Goal: Complete application form: Complete application form

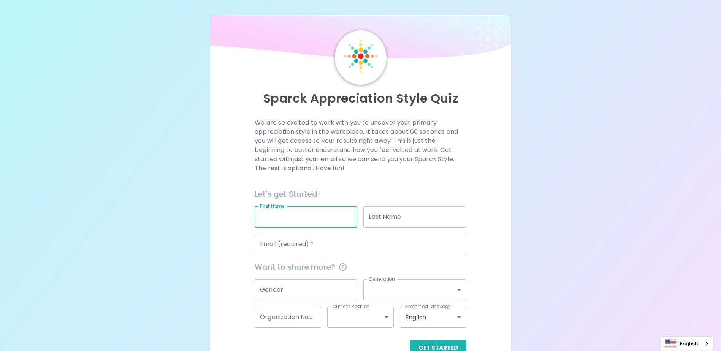
click at [348, 219] on input "First Name" at bounding box center [306, 216] width 103 height 21
type input "[PERSON_NAME]"
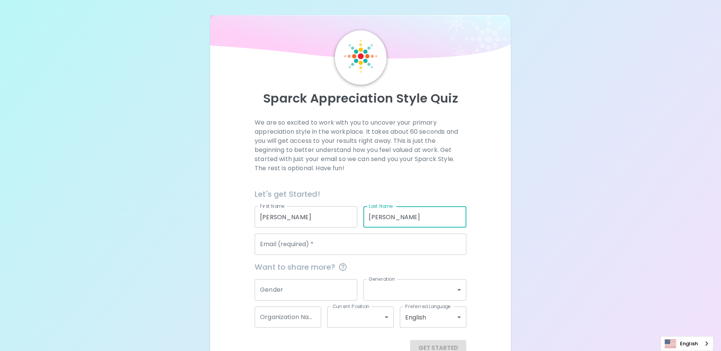
type input "[PERSON_NAME]"
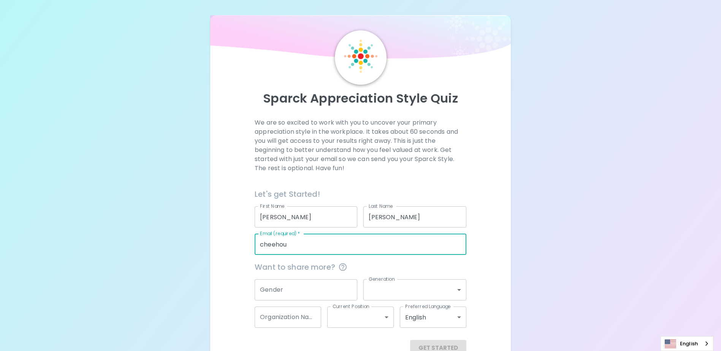
type input "[EMAIL_ADDRESS][DOMAIN_NAME]"
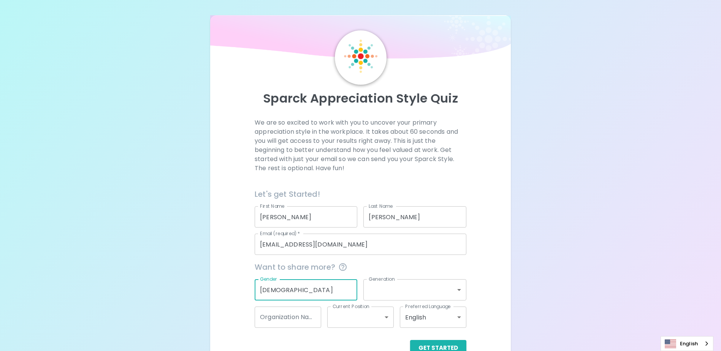
type input "[DEMOGRAPHIC_DATA]"
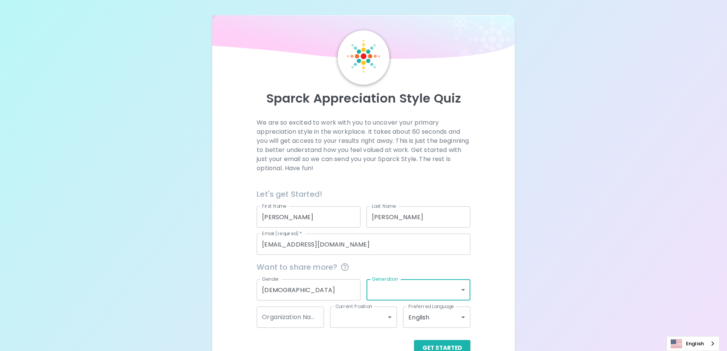
click at [462, 289] on body "Sparck Appreciation Style Quiz We are so excited to work with you to uncover yo…" at bounding box center [363, 185] width 727 height 371
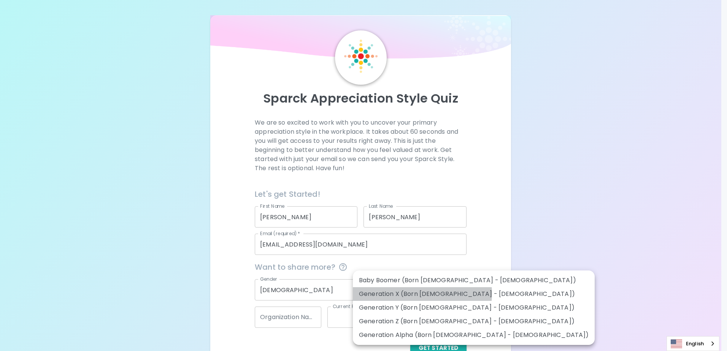
click at [422, 294] on li "Generation X (Born [DEMOGRAPHIC_DATA] - [DEMOGRAPHIC_DATA])" at bounding box center [474, 294] width 242 height 14
type input "generation_x"
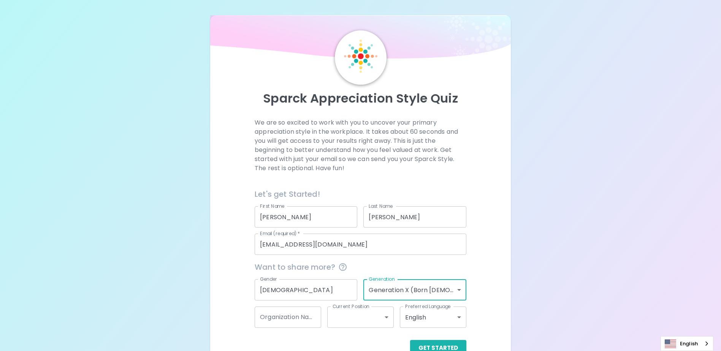
click at [299, 322] on input "Organization Name" at bounding box center [288, 317] width 67 height 21
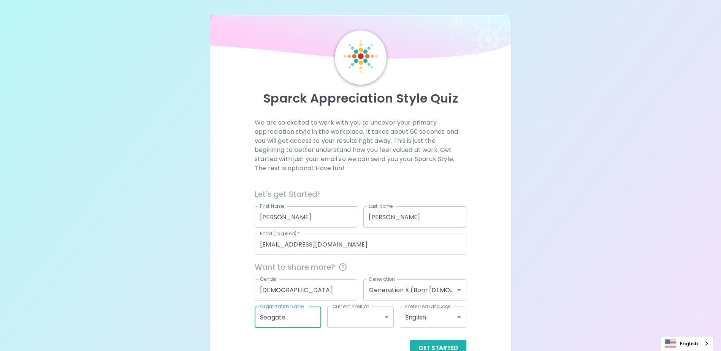
type input "Seagate"
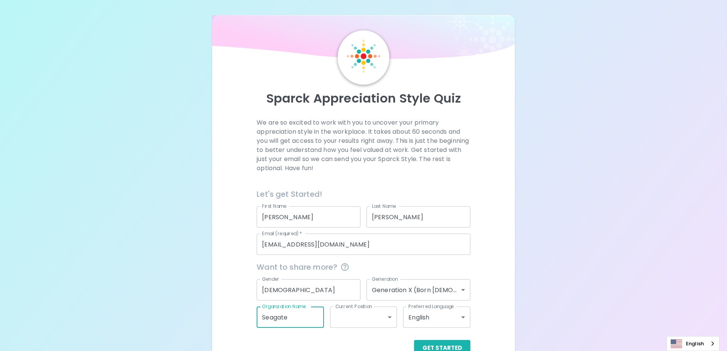
click at [389, 316] on body "Sparck Appreciation Style Quiz We are so excited to work with you to uncover yo…" at bounding box center [363, 185] width 727 height 371
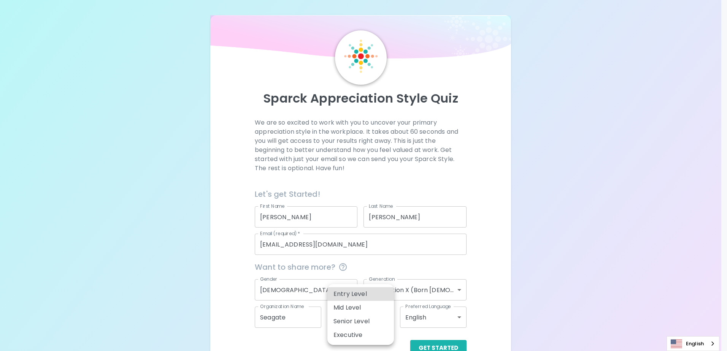
click at [368, 322] on li "Senior Level" at bounding box center [360, 322] width 67 height 14
type input "senior_level"
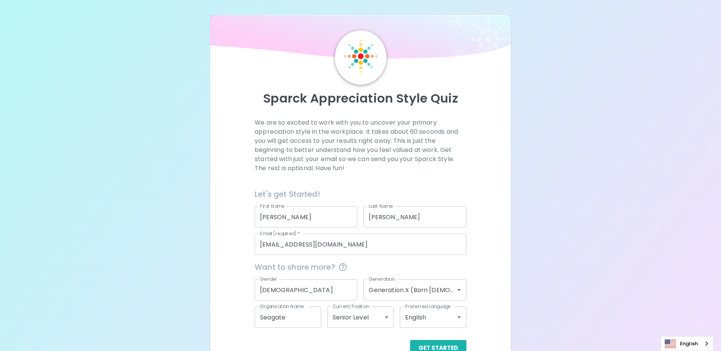
click at [527, 313] on div "Sparck Appreciation Style Quiz We are so excited to work with you to uncover yo…" at bounding box center [360, 185] width 721 height 371
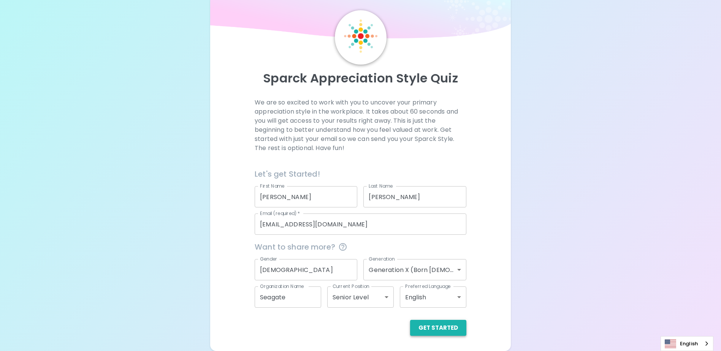
click at [436, 327] on button "Get Started" at bounding box center [438, 328] width 56 height 16
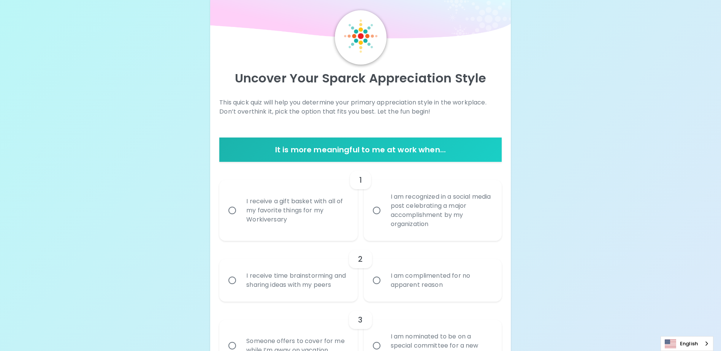
click at [233, 211] on input "I receive a gift basket with all of my favorite things for my Workiversary" at bounding box center [232, 211] width 16 height 16
radio input "true"
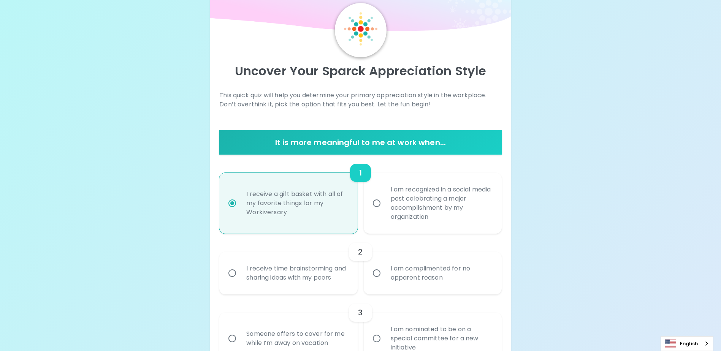
scroll to position [81, 0]
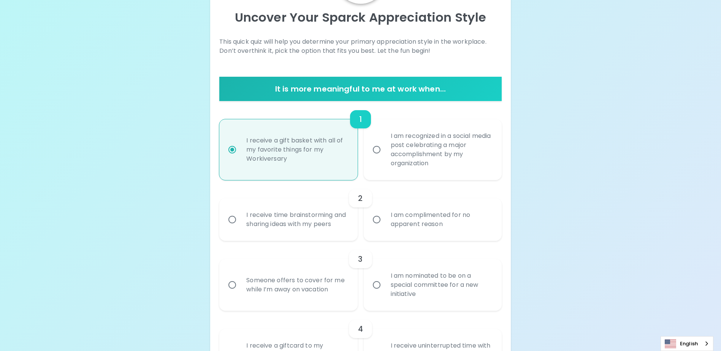
click at [225, 222] on input "I receive time brainstorming and sharing ideas with my peers" at bounding box center [232, 220] width 16 height 16
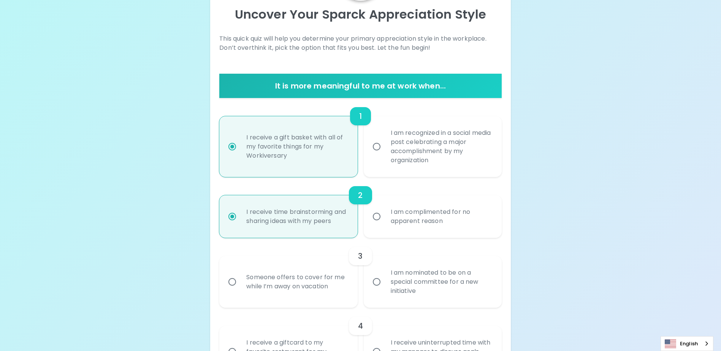
scroll to position [142, 0]
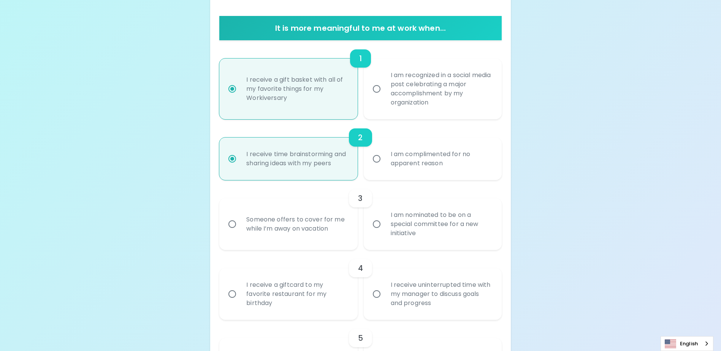
radio input "true"
click at [287, 229] on div "Someone offers to cover for me while I’m away on vacation" at bounding box center [296, 224] width 113 height 37
click at [240, 229] on input "Someone offers to cover for me while I’m away on vacation" at bounding box center [232, 224] width 16 height 16
radio input "false"
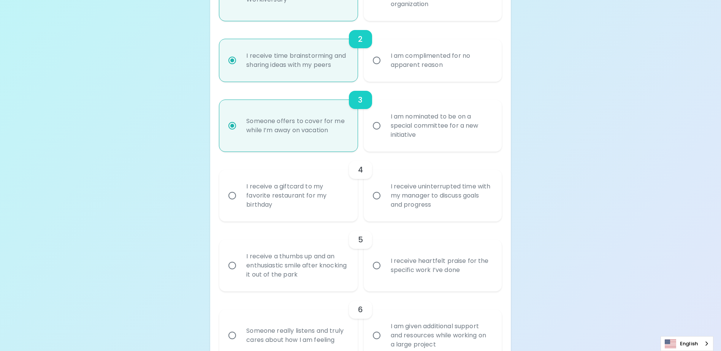
scroll to position [241, 0]
radio input "true"
click at [302, 208] on div "I receive a giftcard to my favorite restaurant for my birthday" at bounding box center [296, 196] width 113 height 46
click at [240, 203] on input "I receive a giftcard to my favorite restaurant for my birthday" at bounding box center [232, 195] width 16 height 16
radio input "false"
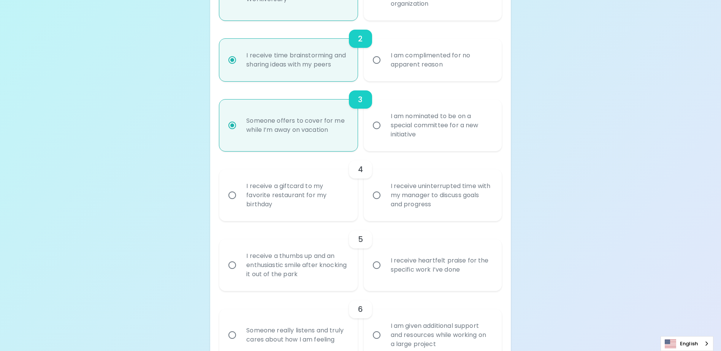
radio input "false"
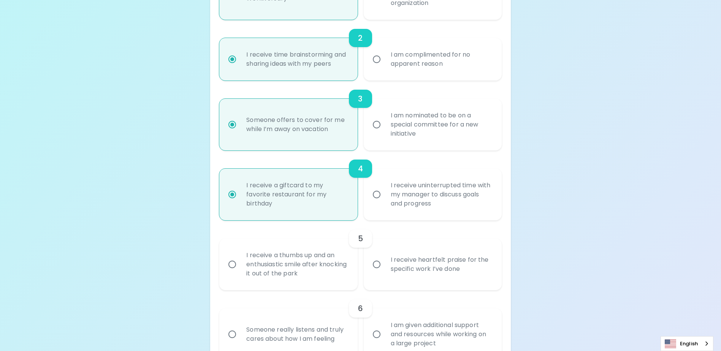
scroll to position [302, 0]
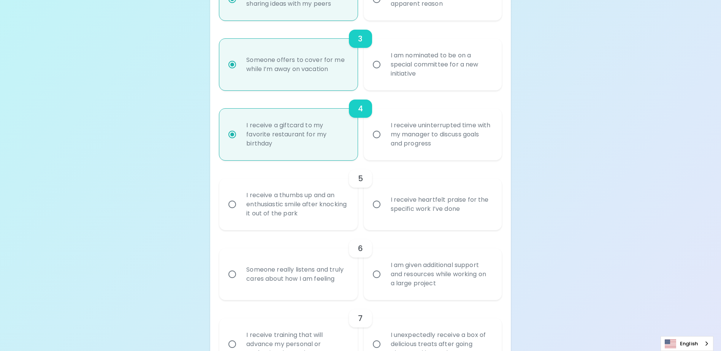
radio input "true"
click at [370, 213] on input "I receive heartfelt praise for the specific work I’ve done" at bounding box center [377, 205] width 16 height 16
radio input "false"
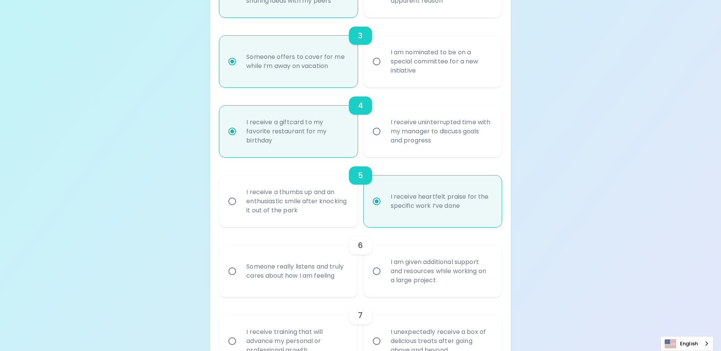
scroll to position [362, 0]
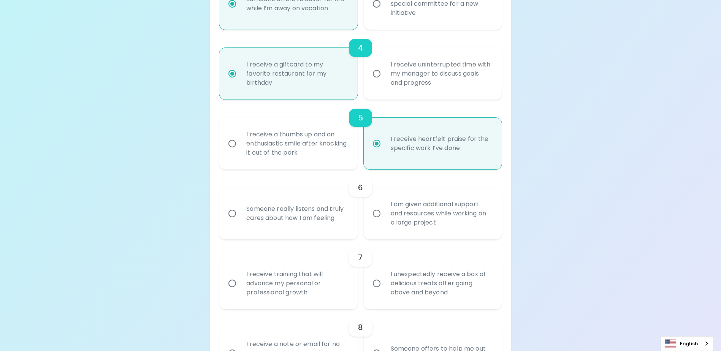
radio input "true"
click at [319, 217] on div "Someone really listens and truly cares about how I am feeling" at bounding box center [296, 213] width 113 height 37
click at [240, 217] on input "Someone really listens and truly cares about how I am feeling" at bounding box center [232, 214] width 16 height 16
radio input "false"
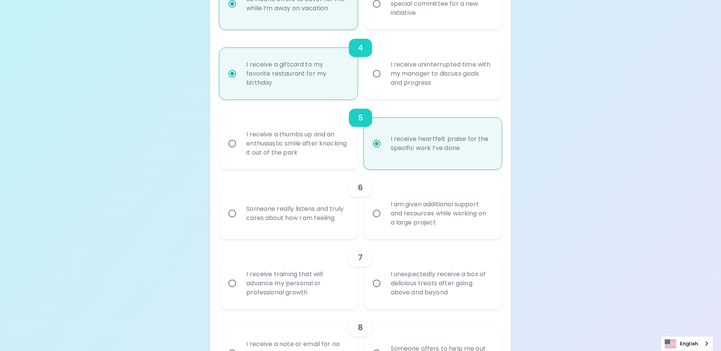
radio input "false"
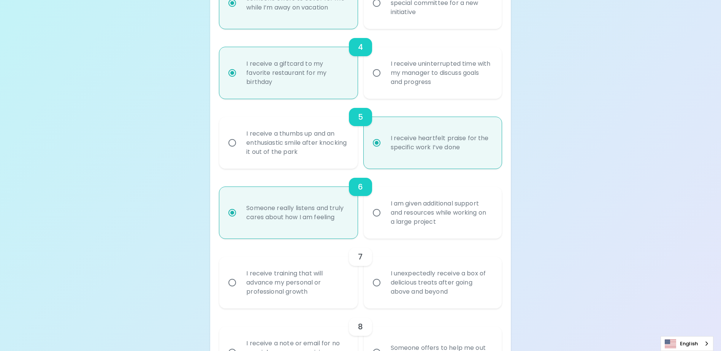
scroll to position [423, 0]
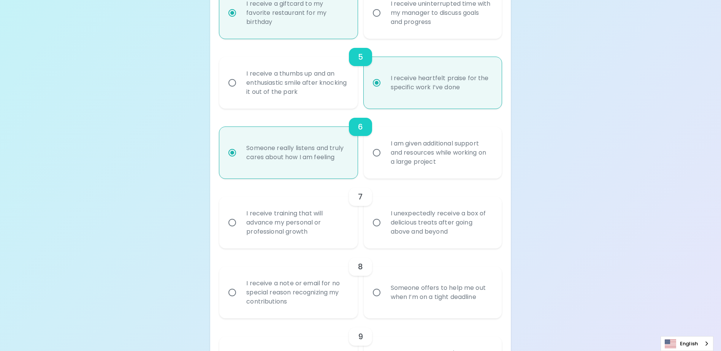
radio input "true"
click at [301, 238] on div "I receive training that will advance my personal or professional growth" at bounding box center [296, 223] width 113 height 46
click at [240, 231] on input "I receive training that will advance my personal or professional growth" at bounding box center [232, 223] width 16 height 16
radio input "false"
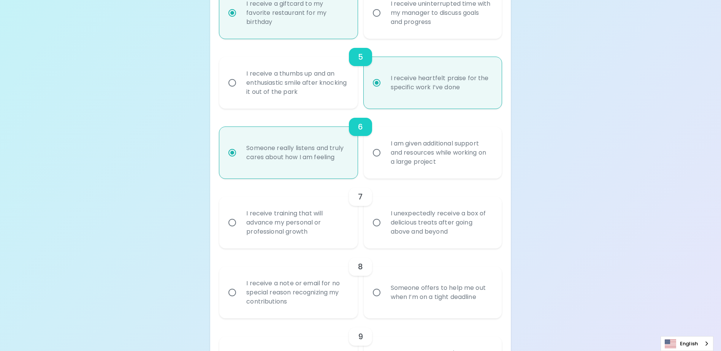
radio input "false"
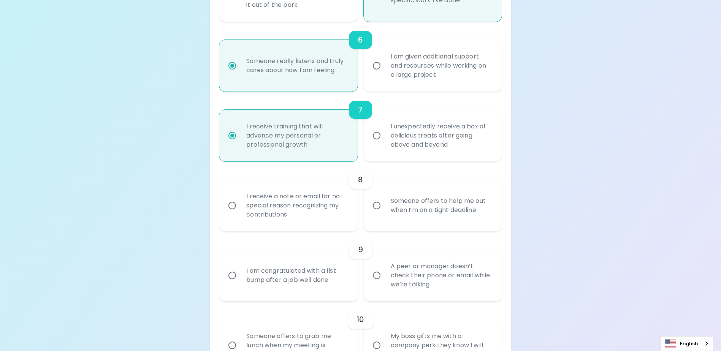
scroll to position [522, 0]
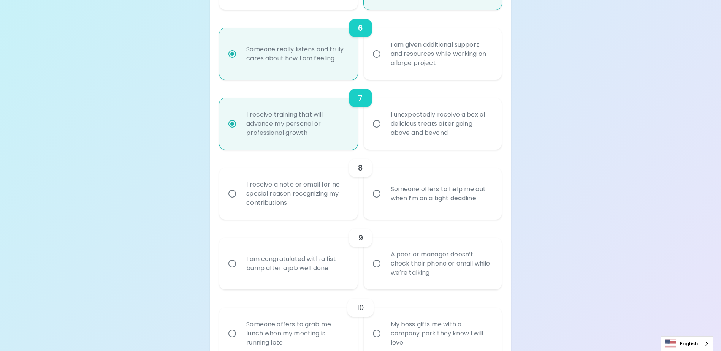
radio input "true"
click at [300, 202] on div "I receive a note or email for no special reason recognizing my contributions" at bounding box center [296, 194] width 113 height 46
click at [240, 202] on input "I receive a note or email for no special reason recognizing my contributions" at bounding box center [232, 194] width 16 height 16
radio input "false"
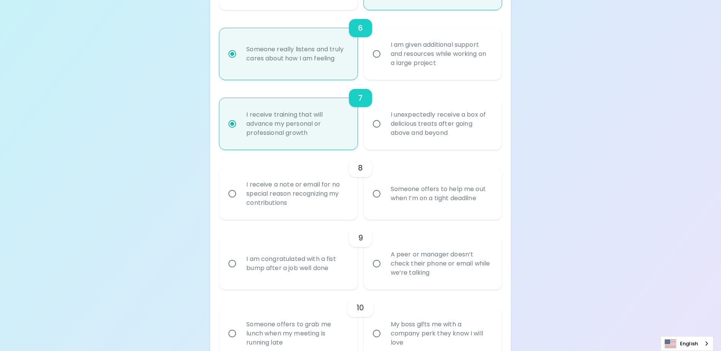
radio input "false"
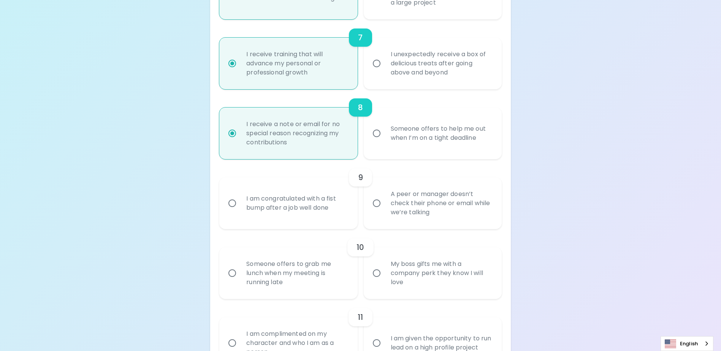
scroll to position [583, 0]
radio input "true"
click at [305, 211] on div "I am congratulated with a fist bump after a job well done" at bounding box center [296, 203] width 113 height 37
click at [240, 211] on input "I am congratulated with a fist bump after a job well done" at bounding box center [232, 203] width 16 height 16
radio input "false"
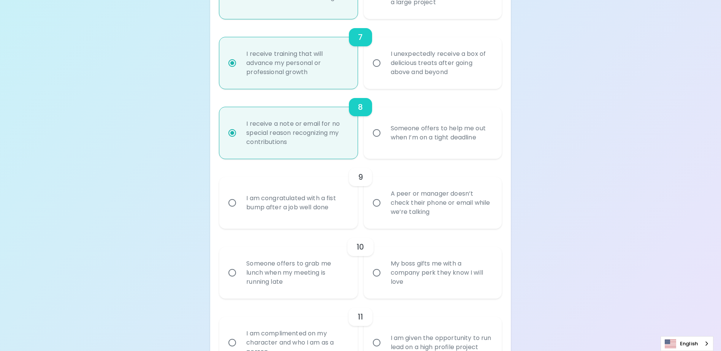
radio input "false"
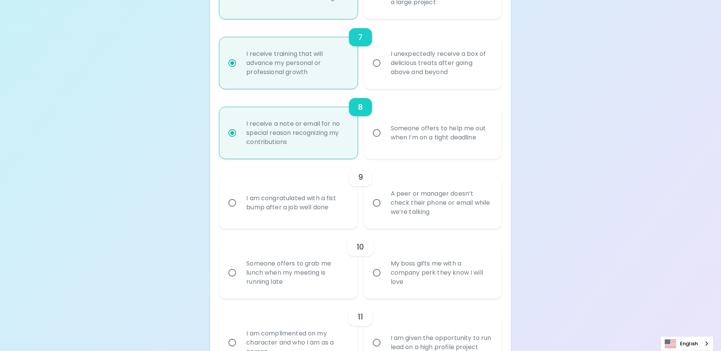
radio input "false"
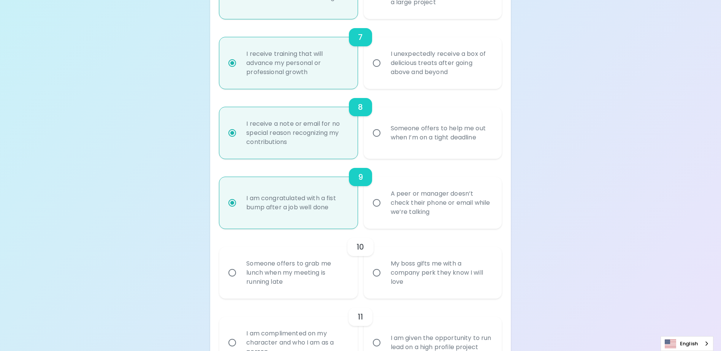
scroll to position [644, 0]
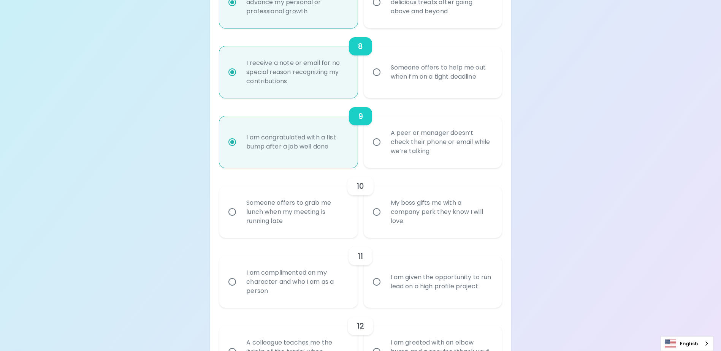
radio input "true"
click at [401, 215] on div "My boss gifts me with a company perk they know I will love" at bounding box center [441, 212] width 113 height 46
click at [385, 215] on input "My boss gifts me with a company perk they know I will love" at bounding box center [377, 212] width 16 height 16
radio input "false"
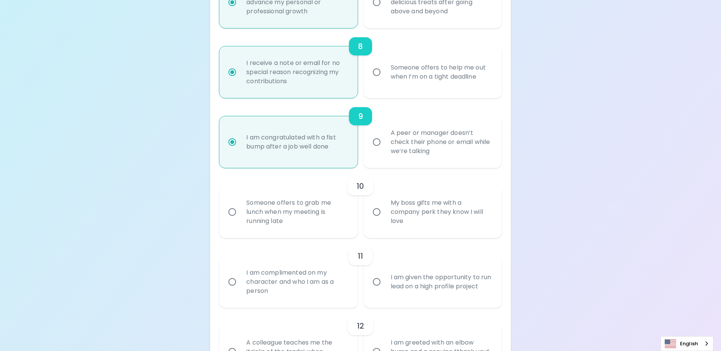
radio input "false"
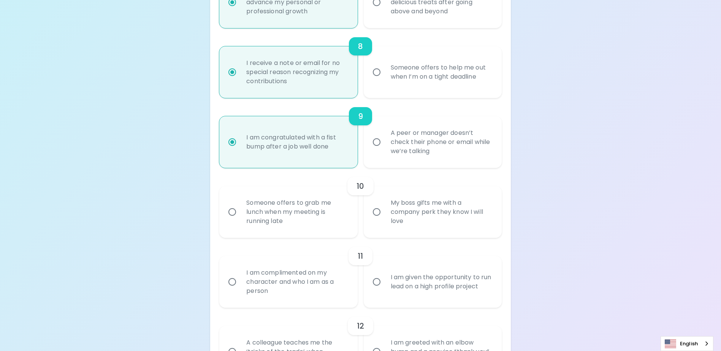
radio input "false"
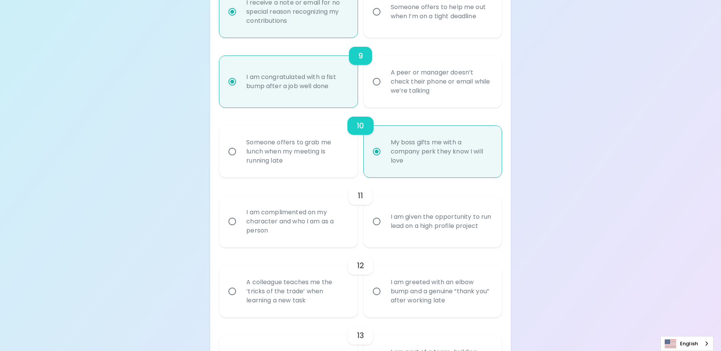
scroll to position [705, 0]
radio input "true"
click at [430, 240] on div "I am given the opportunity to run lead on a high profile project" at bounding box center [441, 221] width 113 height 37
click at [385, 229] on input "I am given the opportunity to run lead on a high profile project" at bounding box center [377, 221] width 16 height 16
radio input "false"
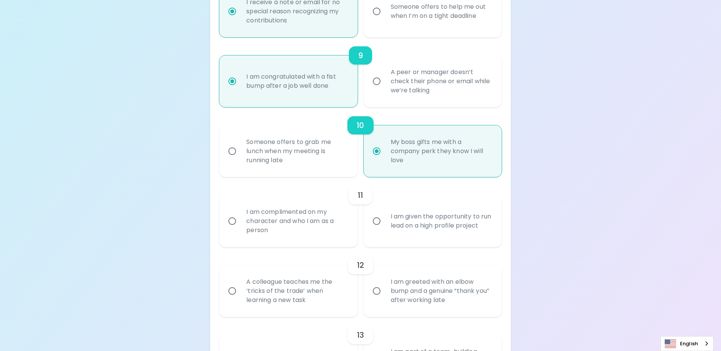
radio input "false"
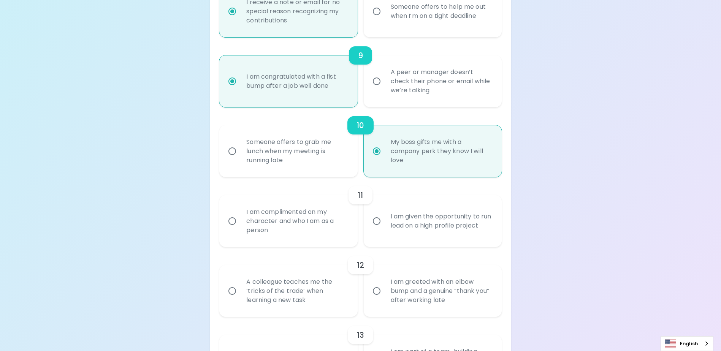
radio input "false"
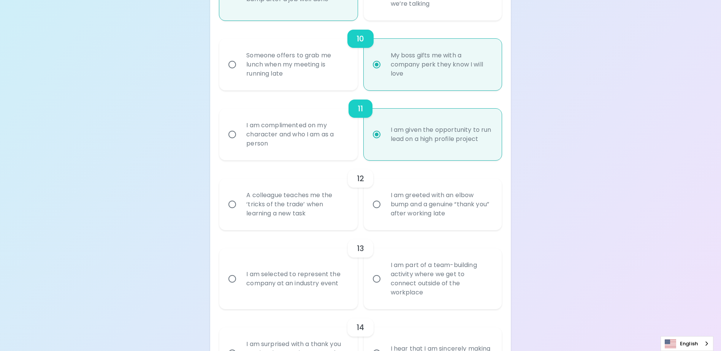
scroll to position [803, 0]
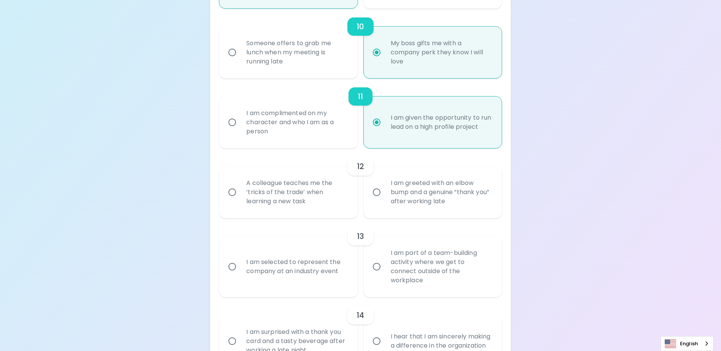
radio input "true"
click at [400, 211] on div "I am greeted with an elbow bump and a genuine “thank you” after working late" at bounding box center [441, 193] width 113 height 46
click at [385, 200] on input "I am greeted with an elbow bump and a genuine “thank you” after working late" at bounding box center [377, 192] width 16 height 16
radio input "false"
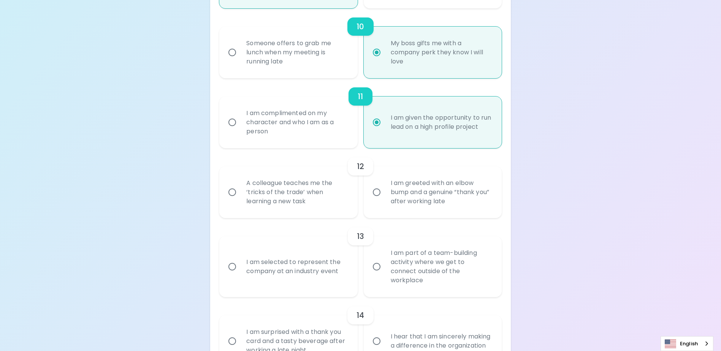
radio input "false"
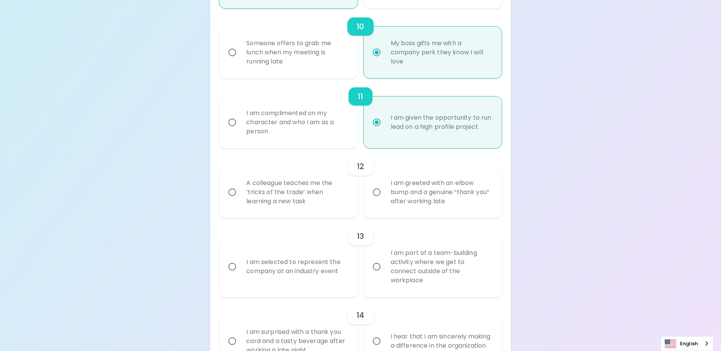
radio input "false"
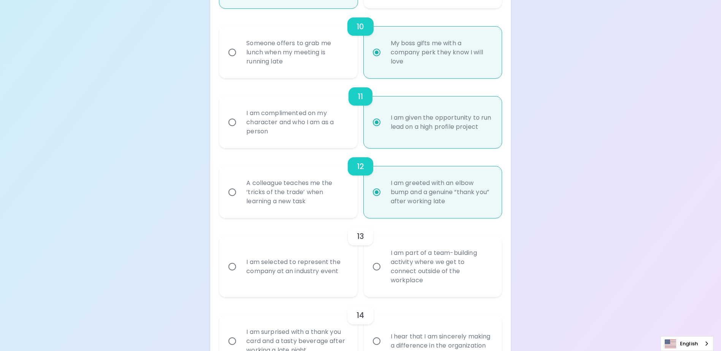
scroll to position [864, 0]
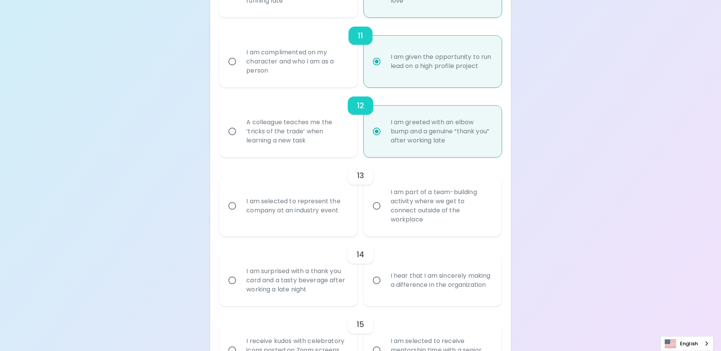
radio input "true"
click at [455, 213] on div "I am part of a team-building activity where we get to connect outside of the wo…" at bounding box center [441, 206] width 113 height 55
click at [385, 213] on input "I am part of a team-building activity where we get to connect outside of the wo…" at bounding box center [377, 206] width 16 height 16
radio input "false"
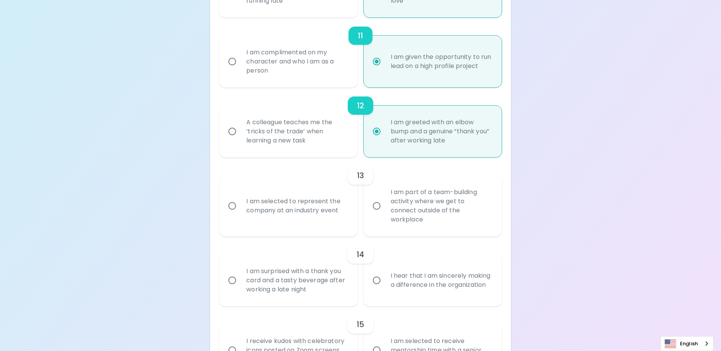
radio input "false"
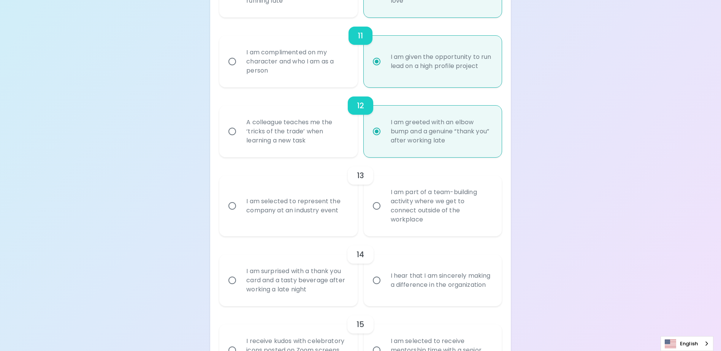
radio input "false"
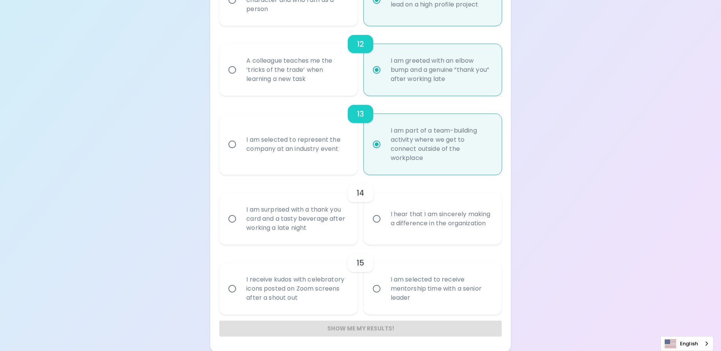
scroll to position [927, 0]
radio input "true"
drag, startPoint x: 262, startPoint y: 210, endPoint x: 278, endPoint y: 211, distance: 16.7
click at [262, 209] on div "I am surprised with a thank you card and a tasty beverage after working a late …" at bounding box center [296, 218] width 113 height 46
click at [240, 210] on input "I am surprised with a thank you card and a tasty beverage after working a late …" at bounding box center [232, 218] width 16 height 16
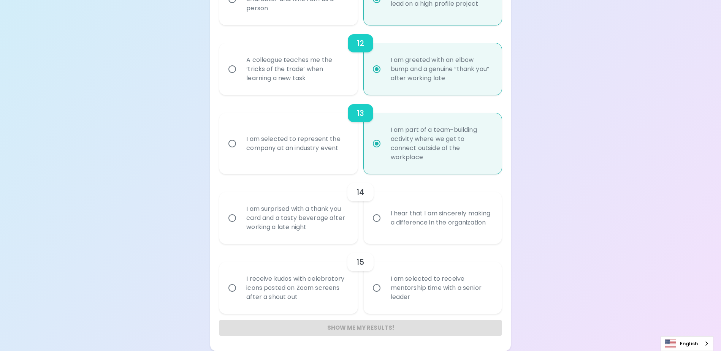
radio input "false"
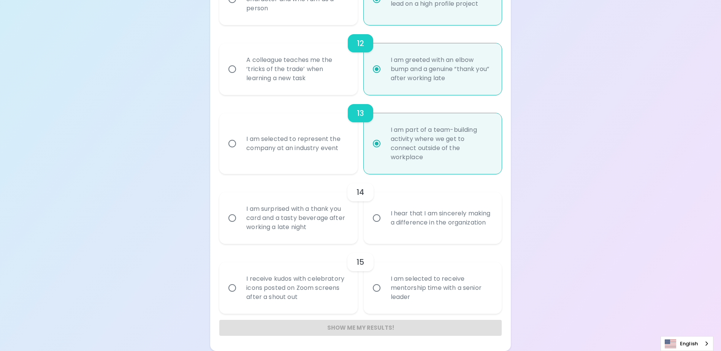
radio input "false"
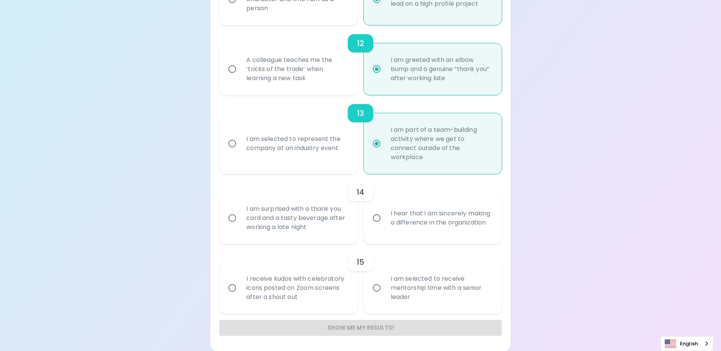
radio input "false"
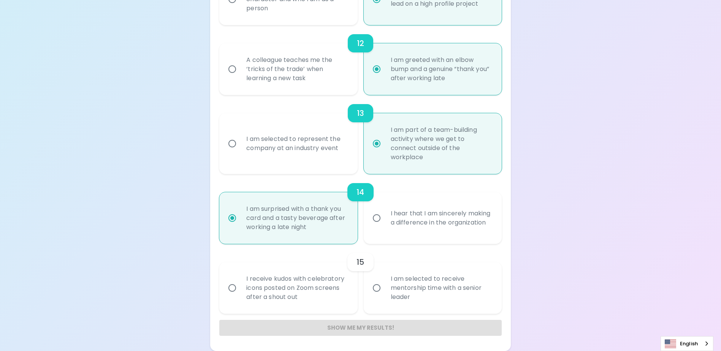
radio input "true"
click at [370, 290] on input "I am selected to receive mentorship time with a senior leader" at bounding box center [377, 288] width 16 height 16
radio input "false"
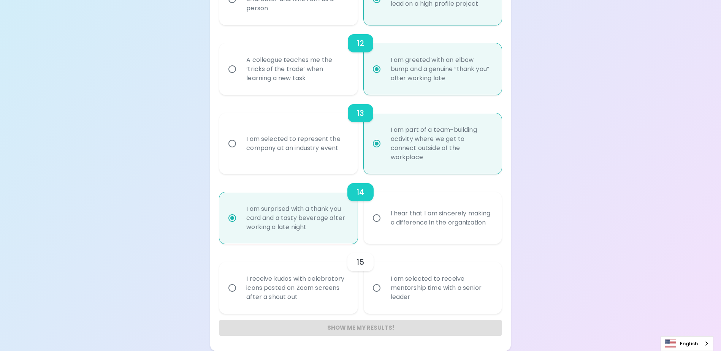
radio input "false"
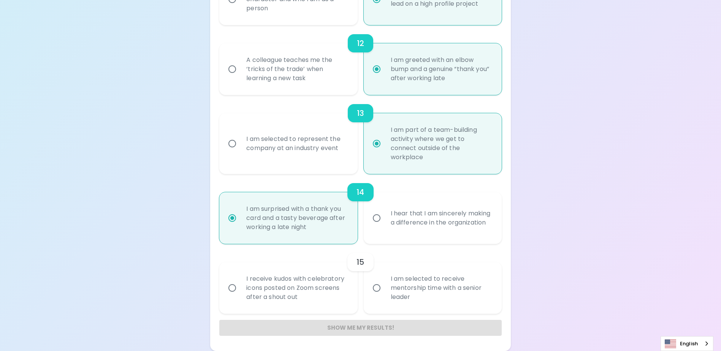
radio input "false"
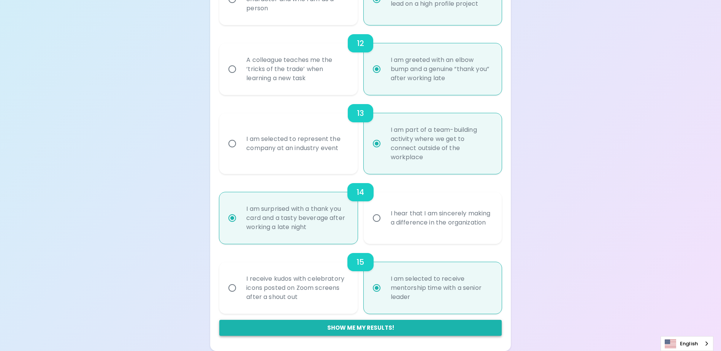
radio input "true"
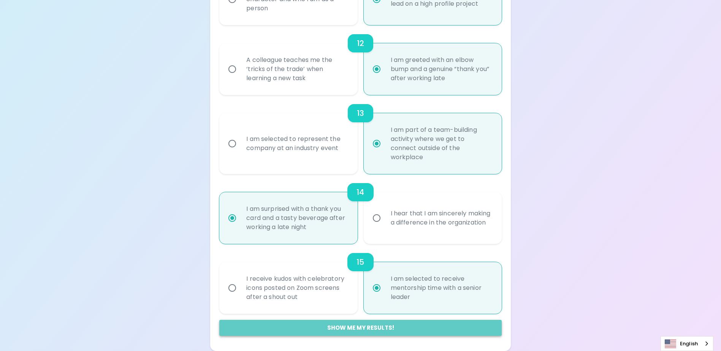
click at [367, 322] on button "Show me my results!" at bounding box center [360, 328] width 282 height 16
radio input "false"
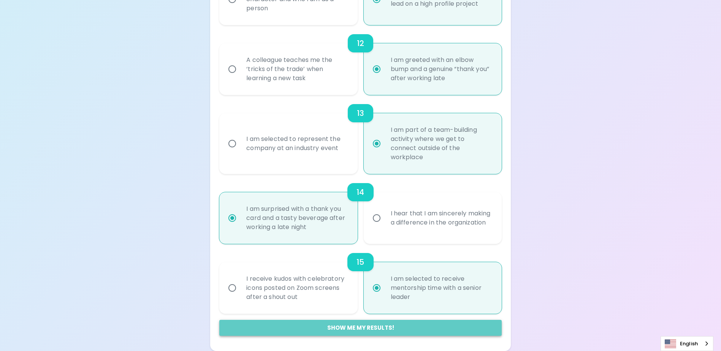
radio input "false"
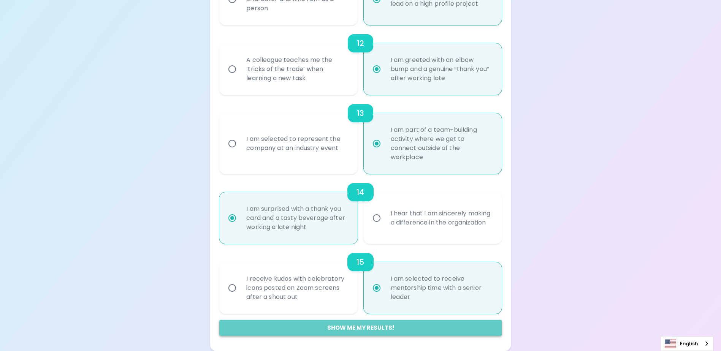
radio input "false"
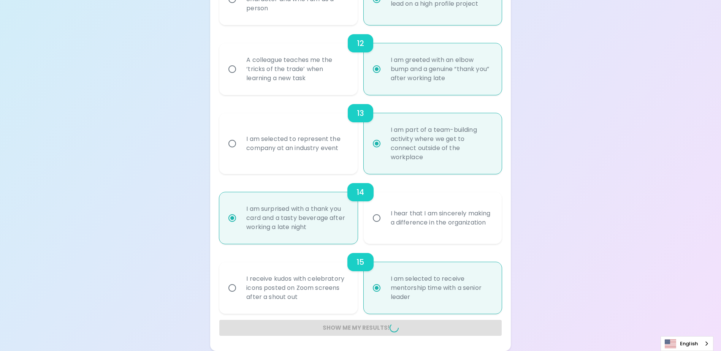
radio input "false"
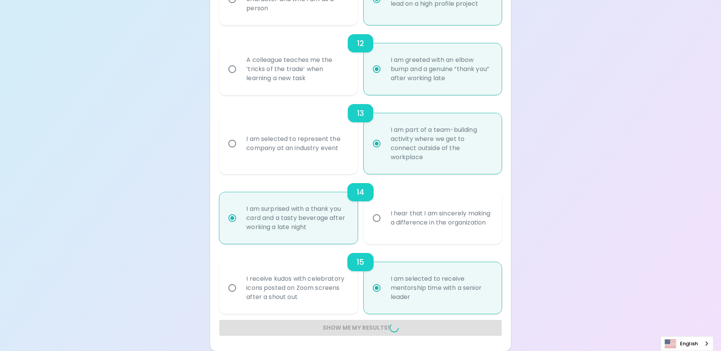
radio input "false"
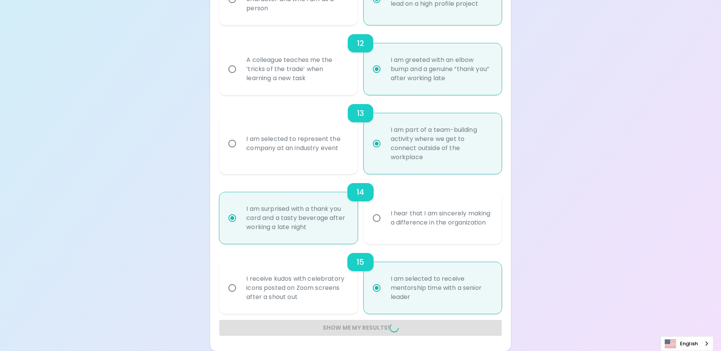
radio input "false"
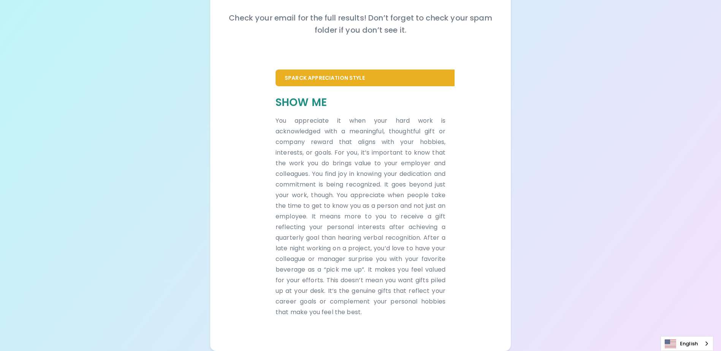
scroll to position [106, 0]
